Goal: Task Accomplishment & Management: Complete application form

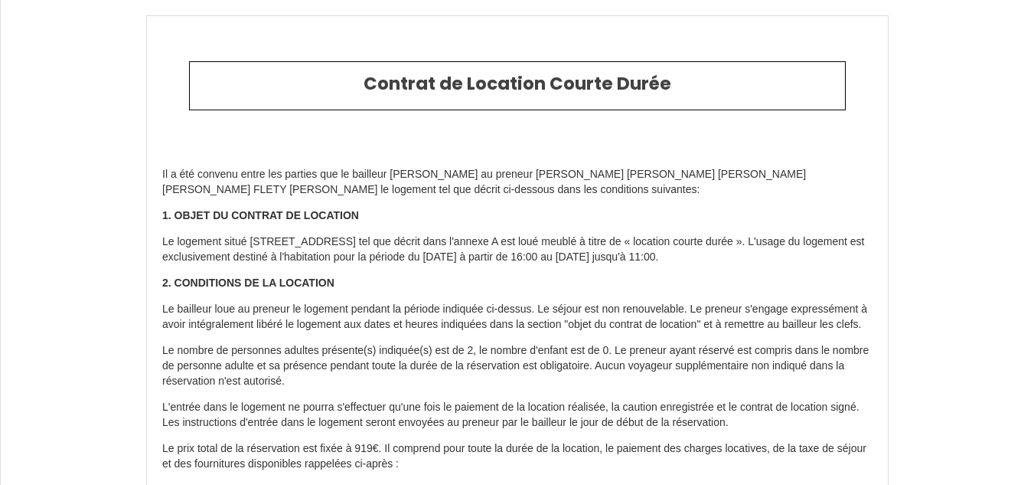
select select
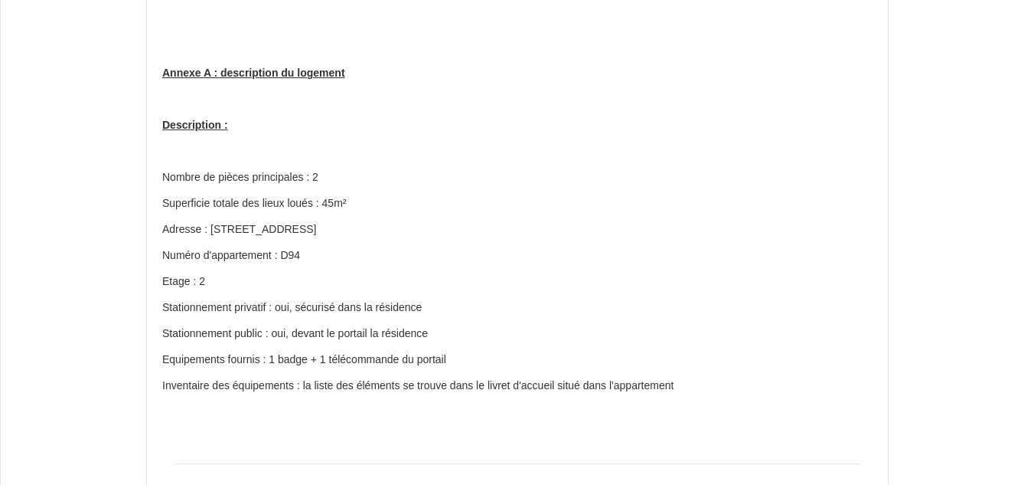
scroll to position [1607, 0]
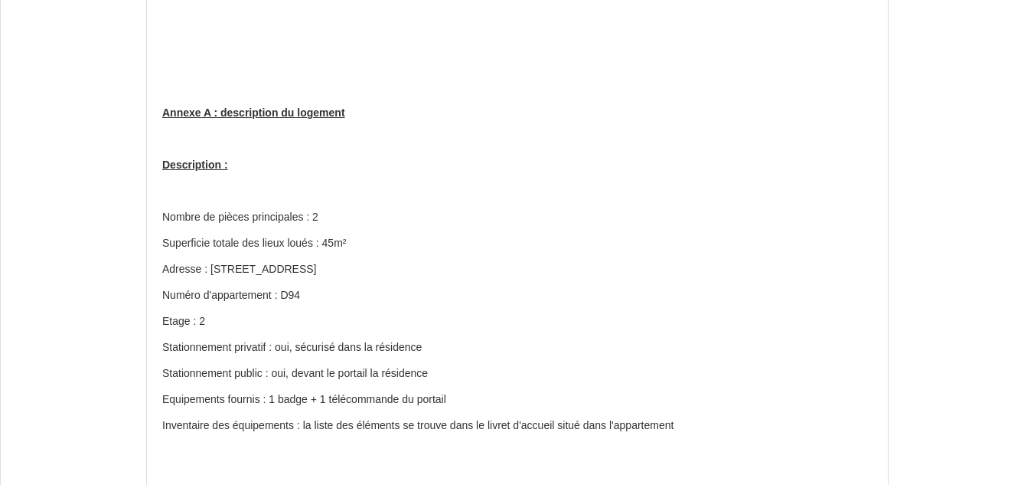
drag, startPoint x: 210, startPoint y: 284, endPoint x: 429, endPoint y: 276, distance: 219.0
copy p "[STREET_ADDRESS]"
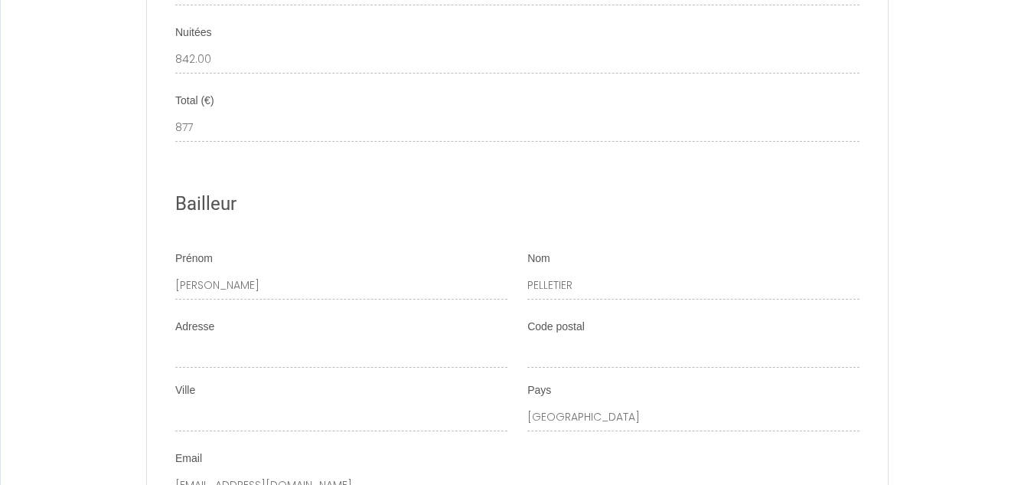
scroll to position [2716, 0]
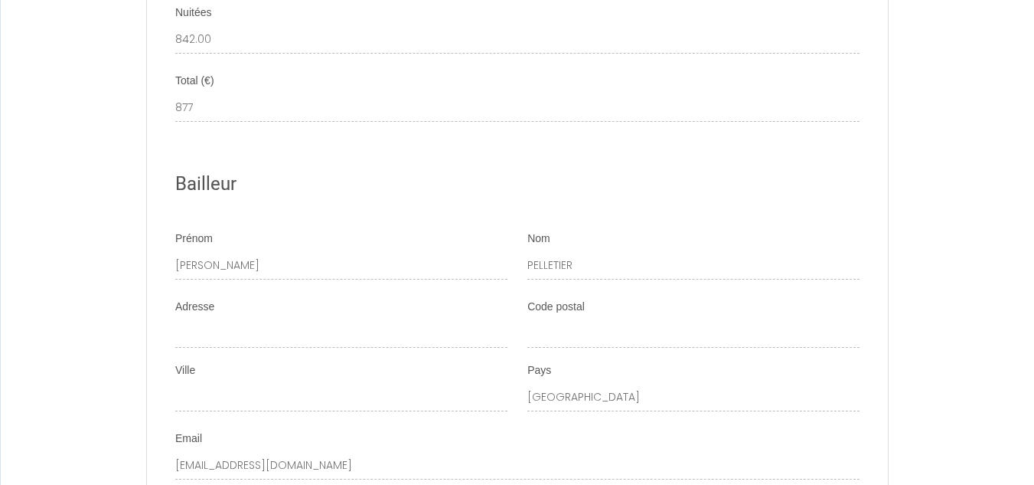
click at [331, 363] on div "Adresse" at bounding box center [341, 331] width 352 height 64
click at [316, 363] on div "Adresse" at bounding box center [341, 331] width 352 height 64
click at [359, 363] on div "Adresse" at bounding box center [341, 331] width 352 height 64
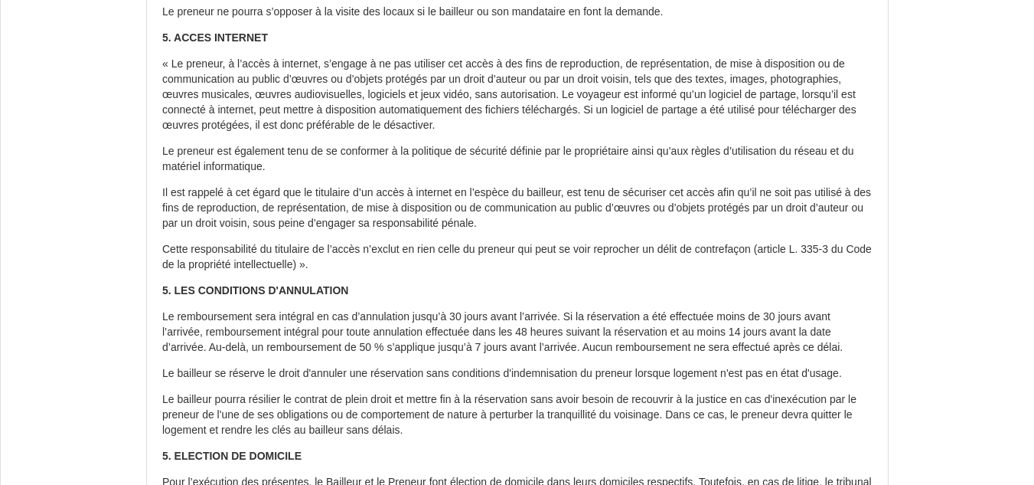
scroll to position [0, 0]
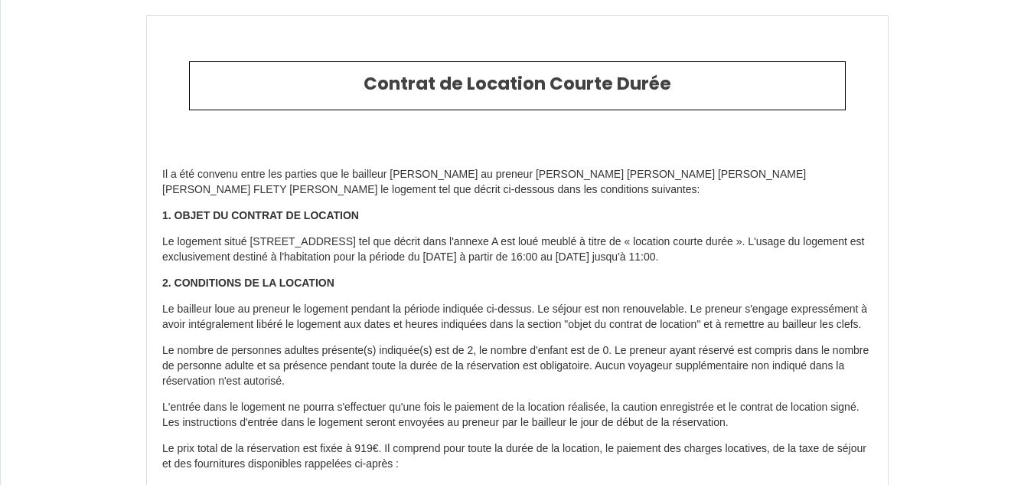
click at [605, 175] on p "Il a été convenu entre les parties que le bailleur [PERSON_NAME] au preneur [PE…" at bounding box center [517, 182] width 710 height 31
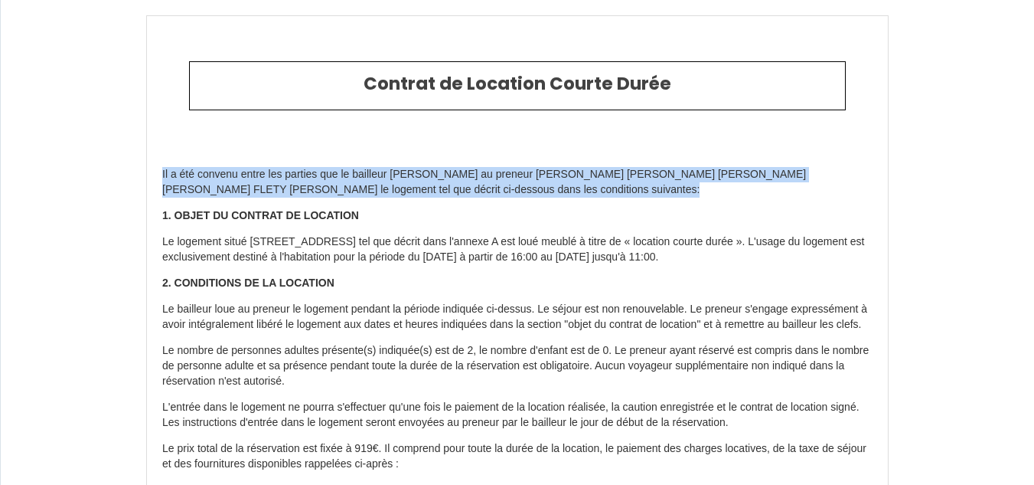
click at [605, 175] on p "Il a été convenu entre les parties que le bailleur [PERSON_NAME] au preneur [PE…" at bounding box center [517, 182] width 710 height 31
